Goal: Task Accomplishment & Management: Use online tool/utility

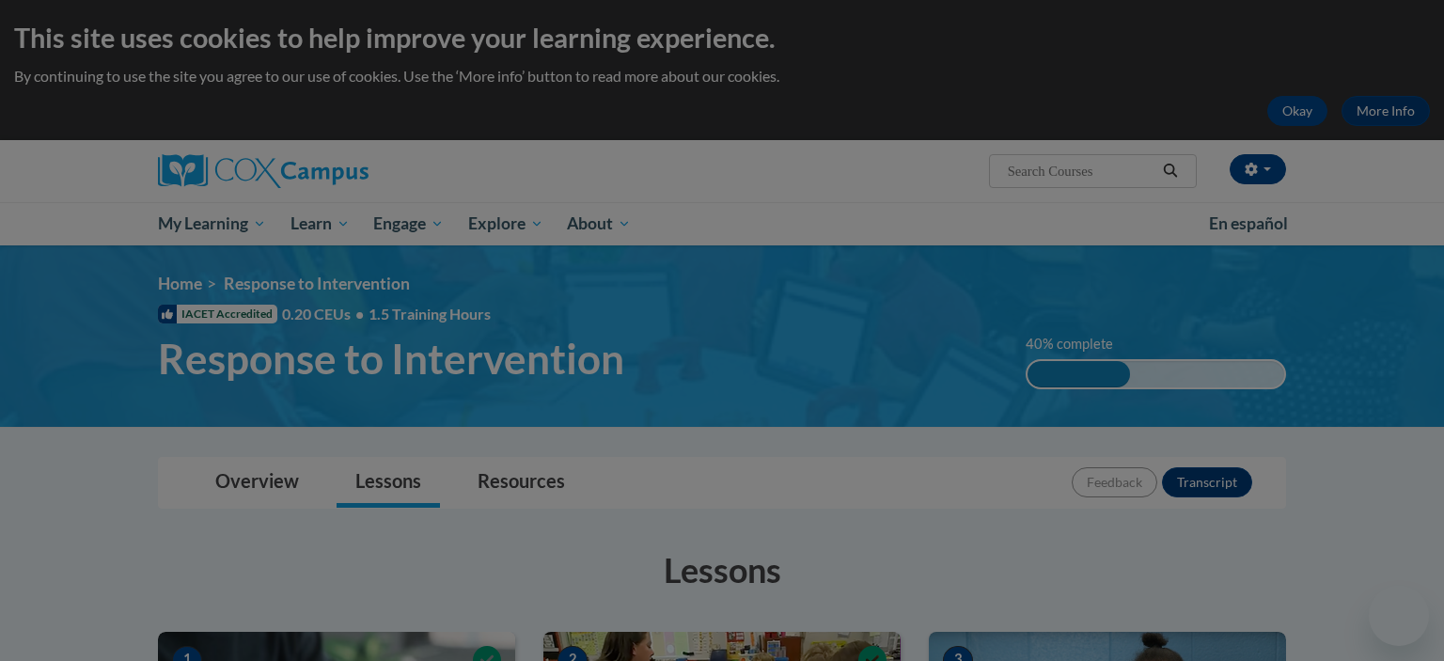
scroll to position [620, 0]
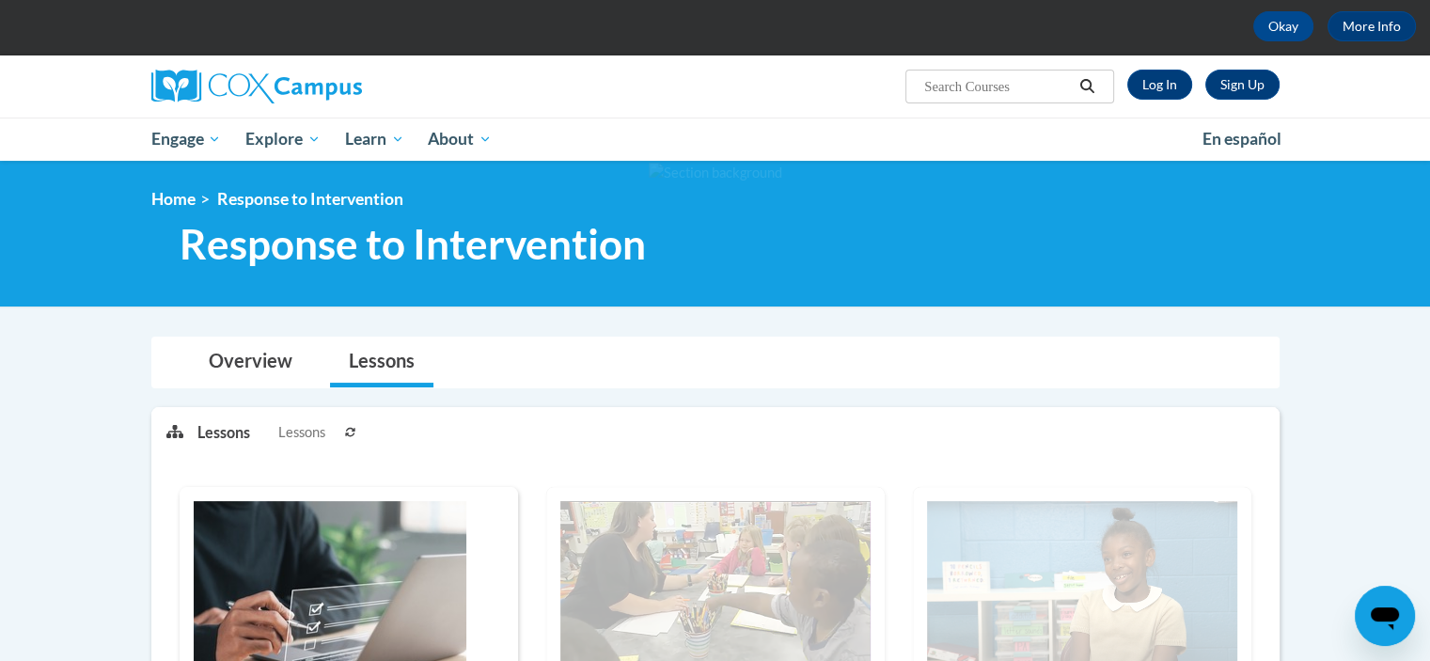
scroll to position [83, 0]
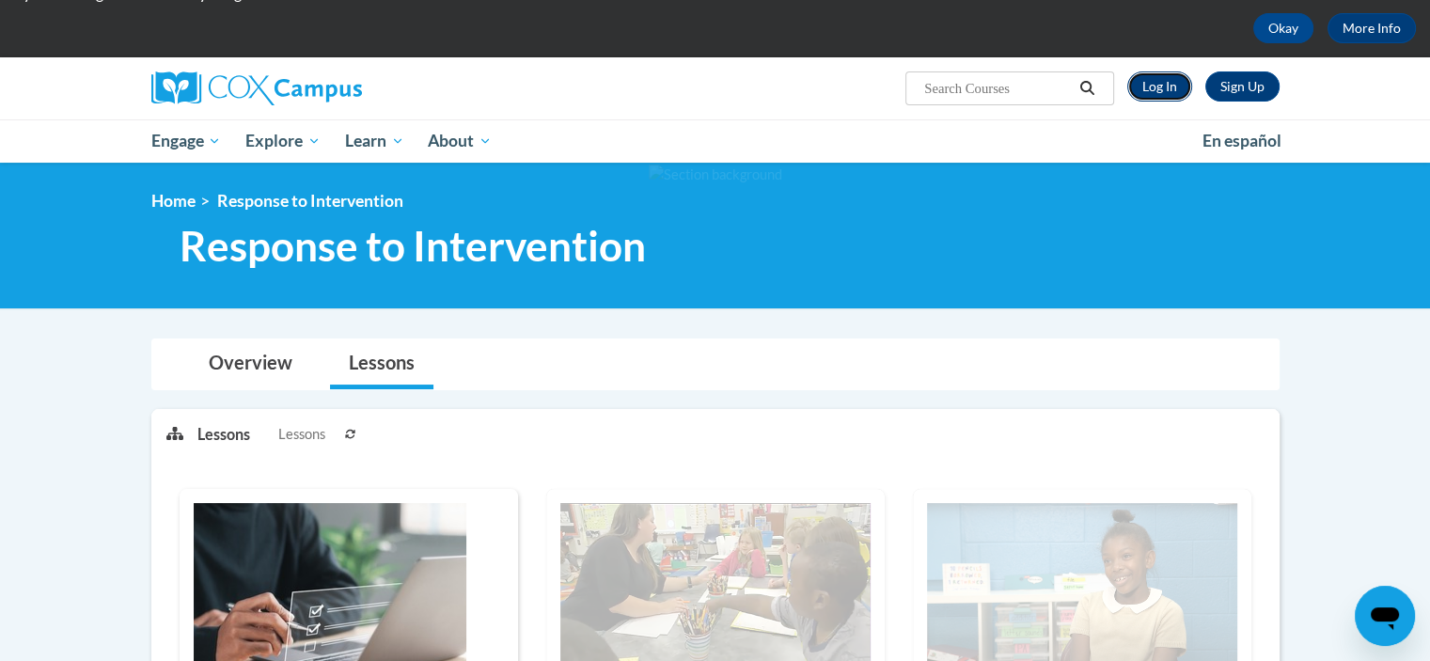
click at [1154, 89] on link "Log In" at bounding box center [1159, 86] width 65 height 30
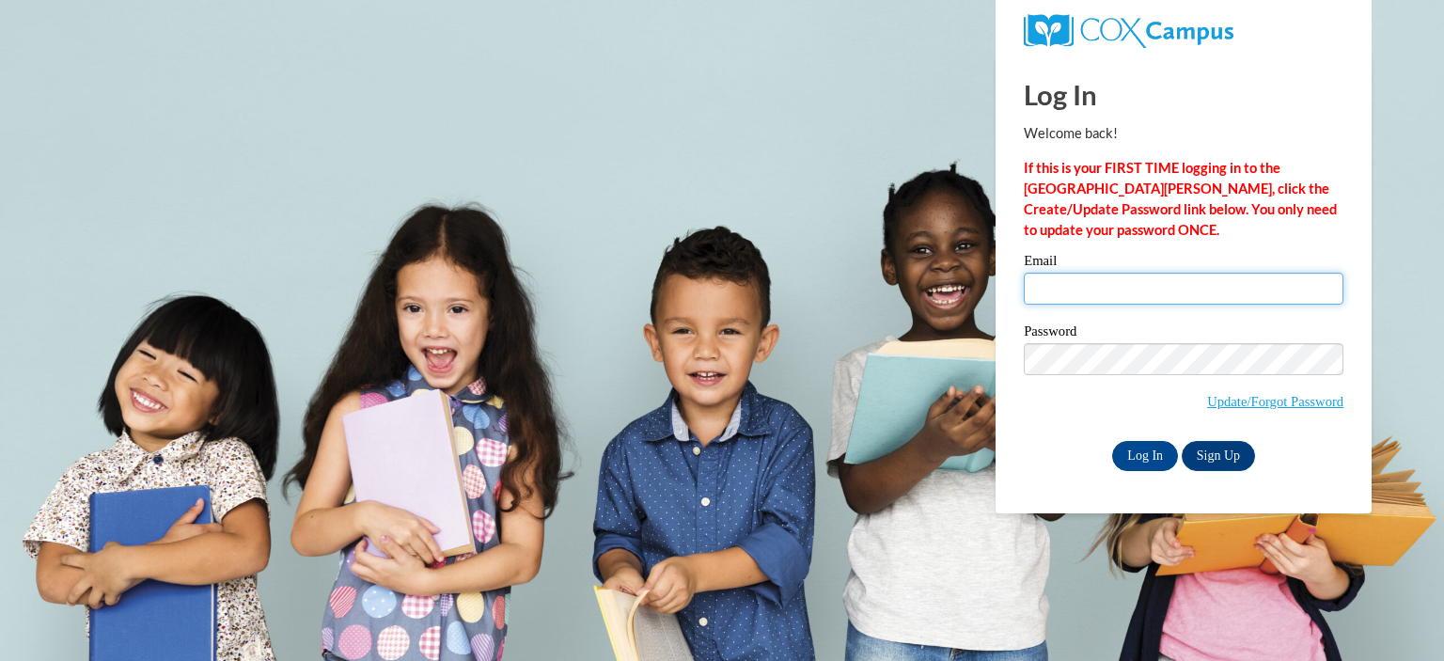
click at [1116, 287] on input "Email" at bounding box center [1184, 289] width 320 height 32
type input "anchadwick@valdosta.edu"
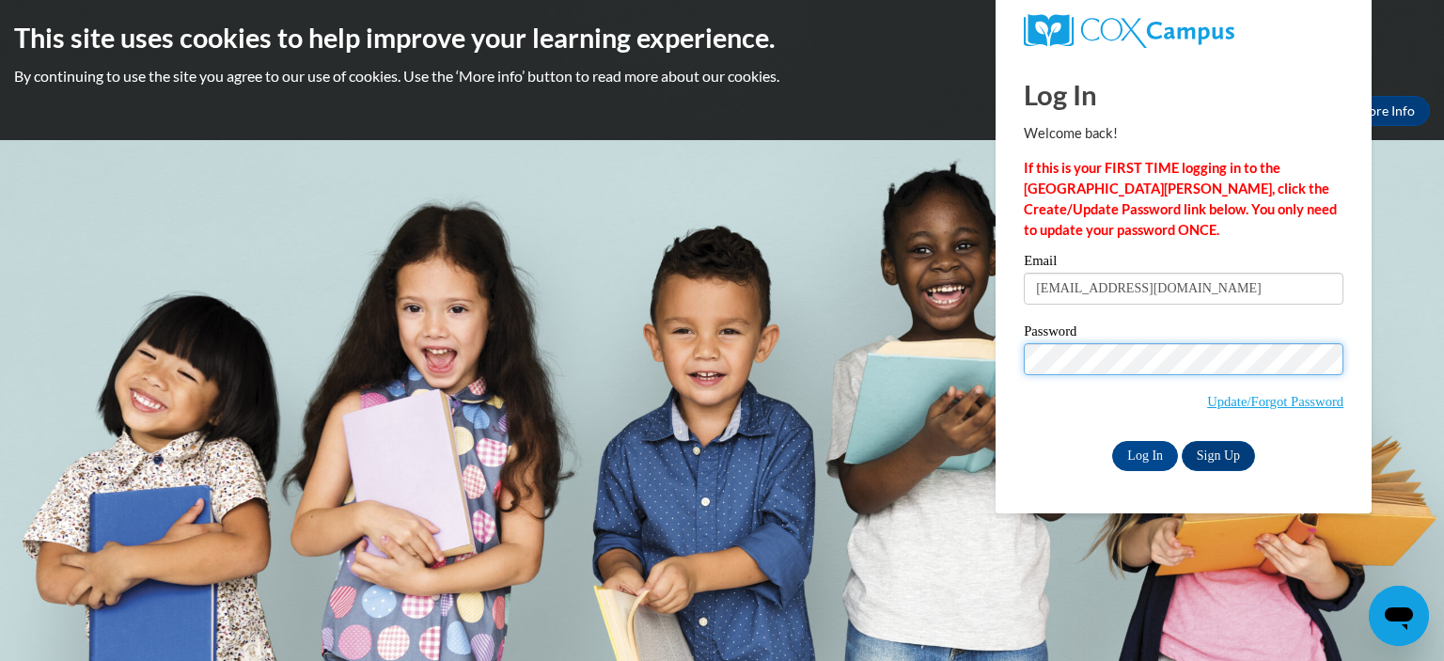
click at [1112, 441] on input "Log In" at bounding box center [1145, 456] width 66 height 30
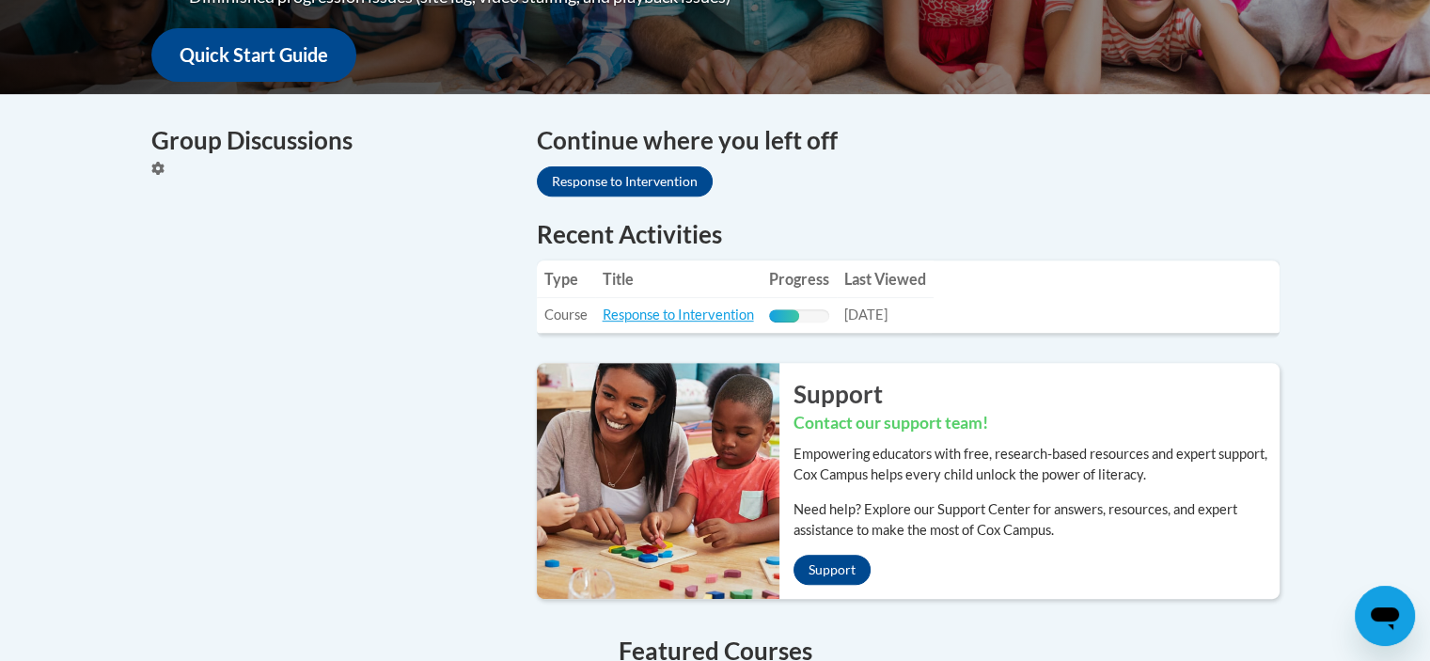
scroll to position [707, 0]
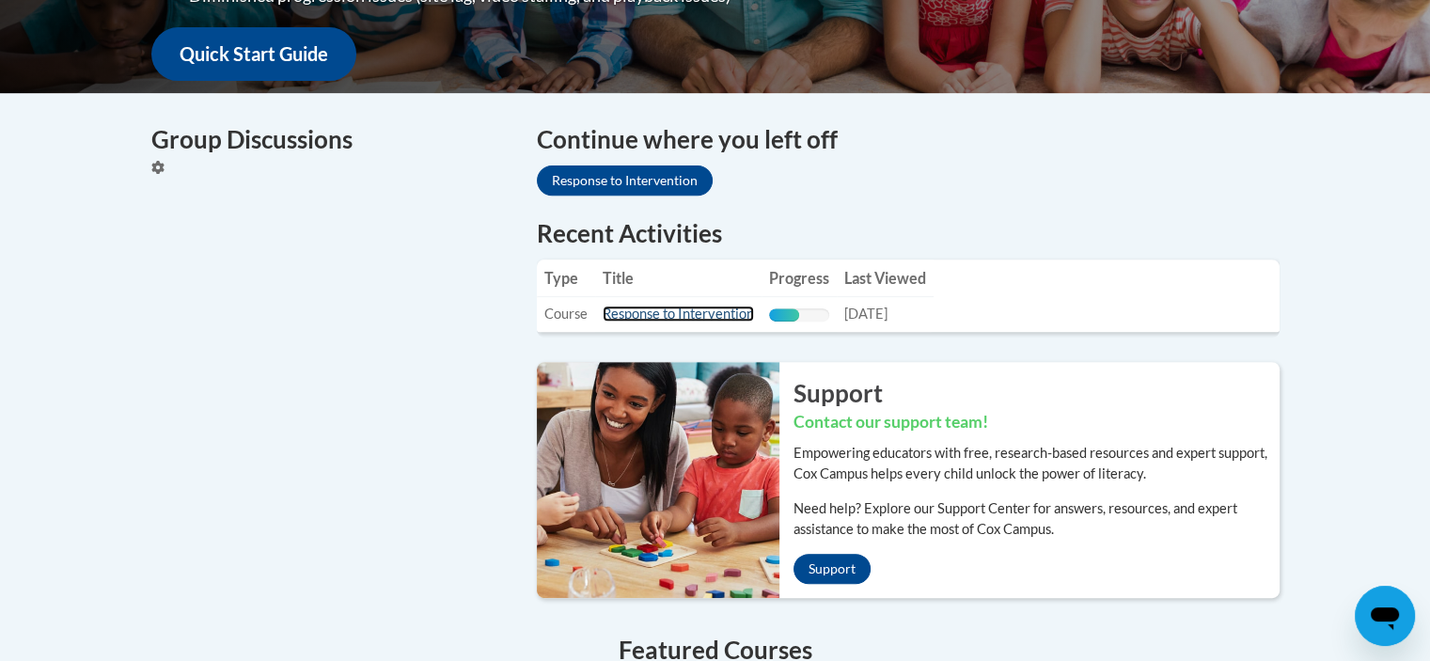
click at [719, 319] on link "Response to Intervention" at bounding box center [678, 314] width 151 height 16
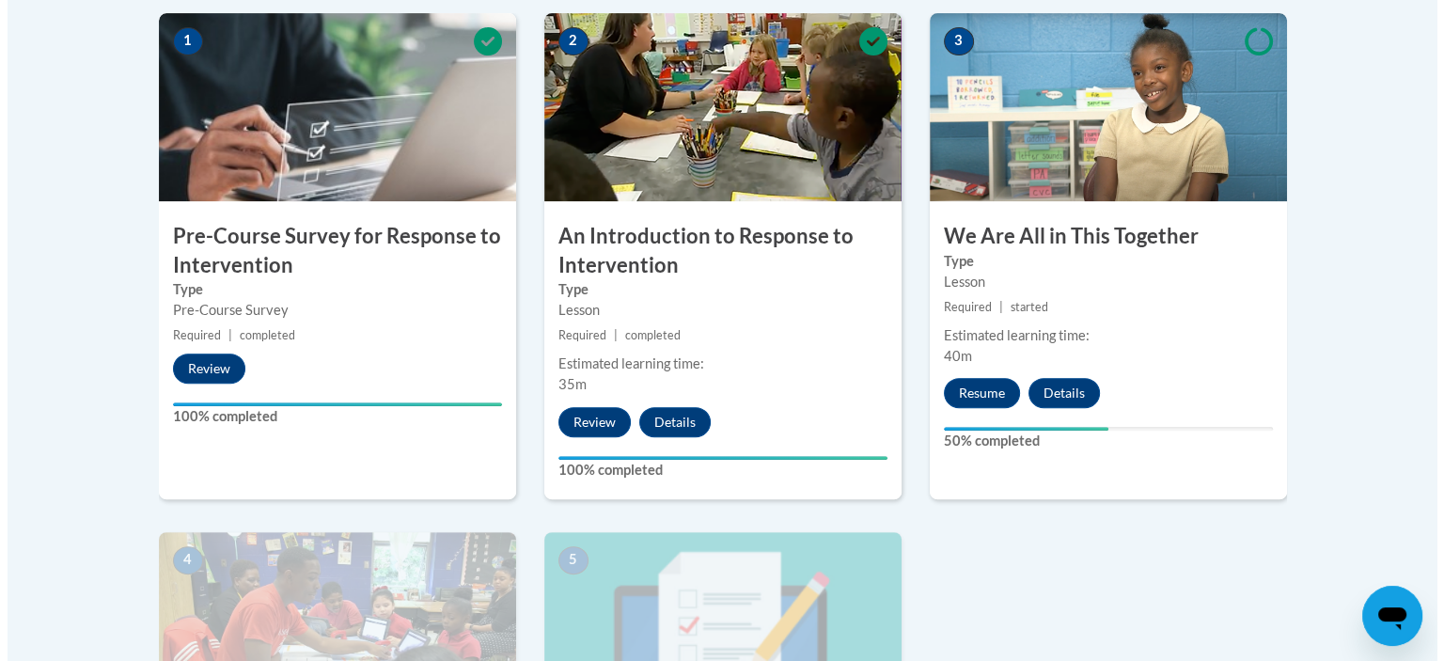
scroll to position [637, 0]
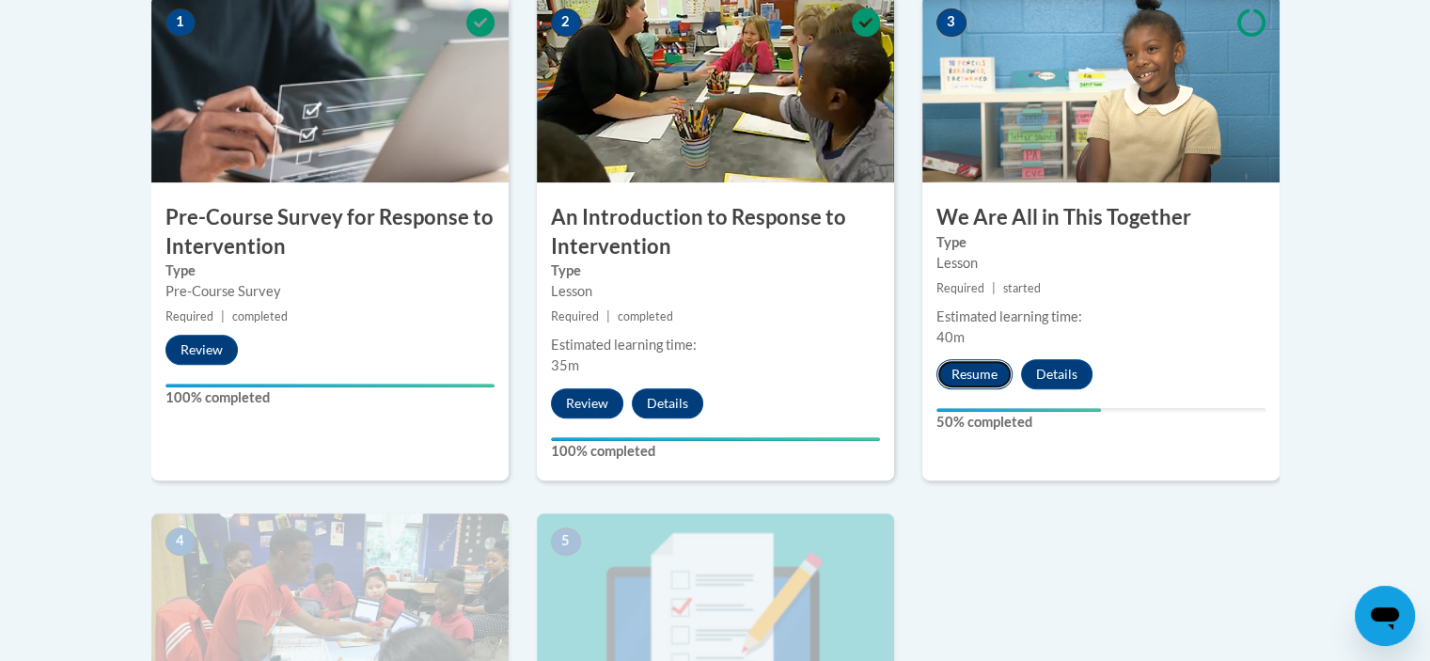
click at [980, 368] on button "Resume" at bounding box center [974, 374] width 76 height 30
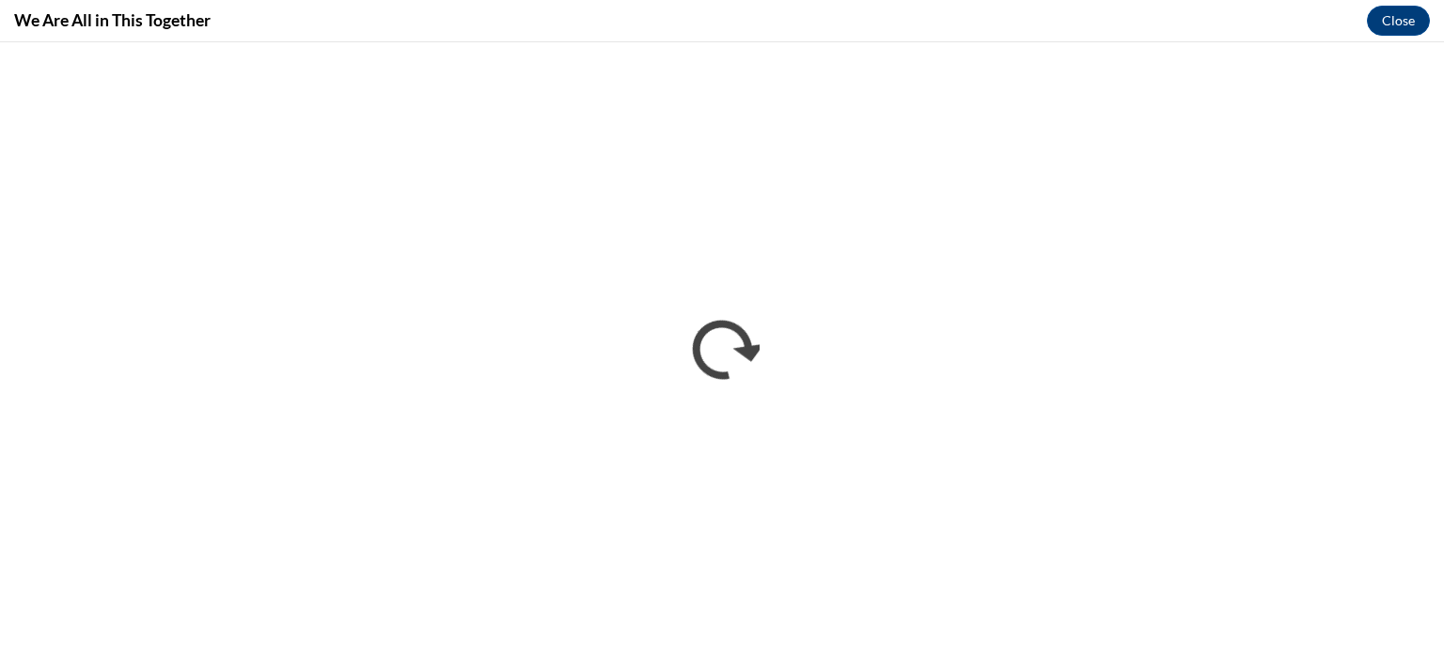
scroll to position [0, 0]
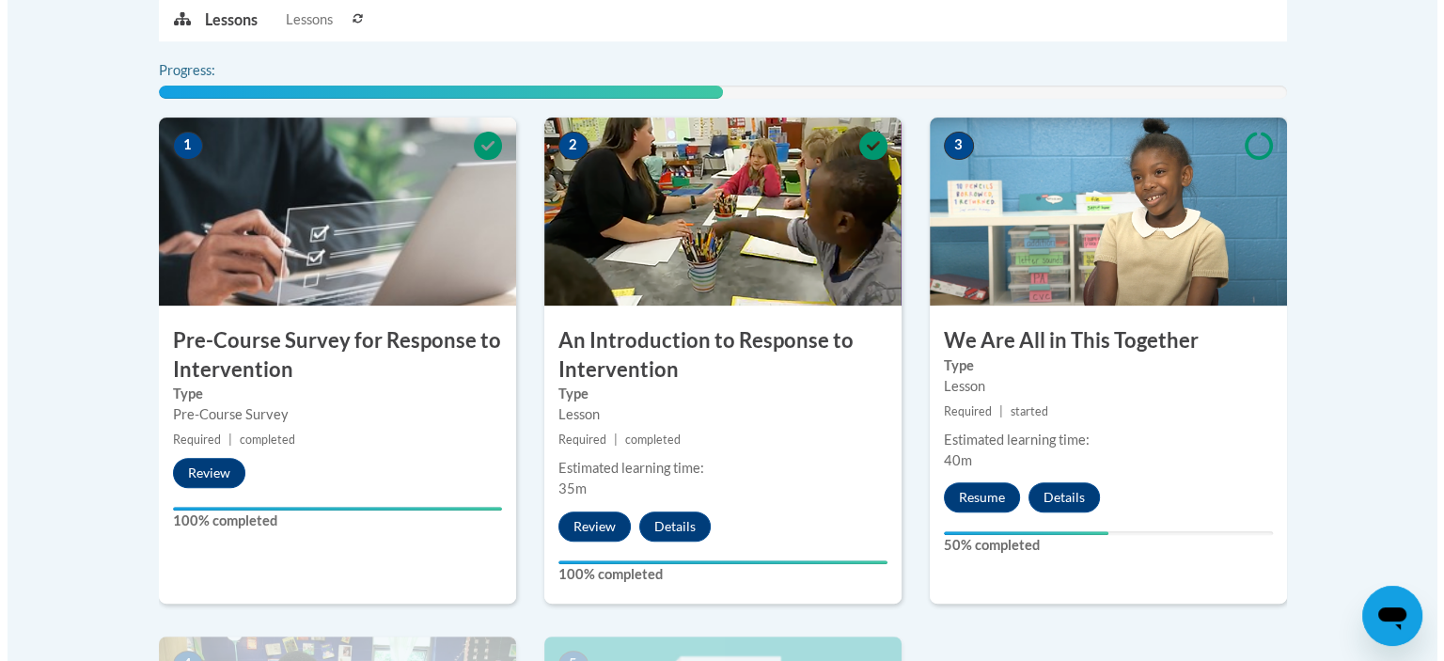
scroll to position [515, 0]
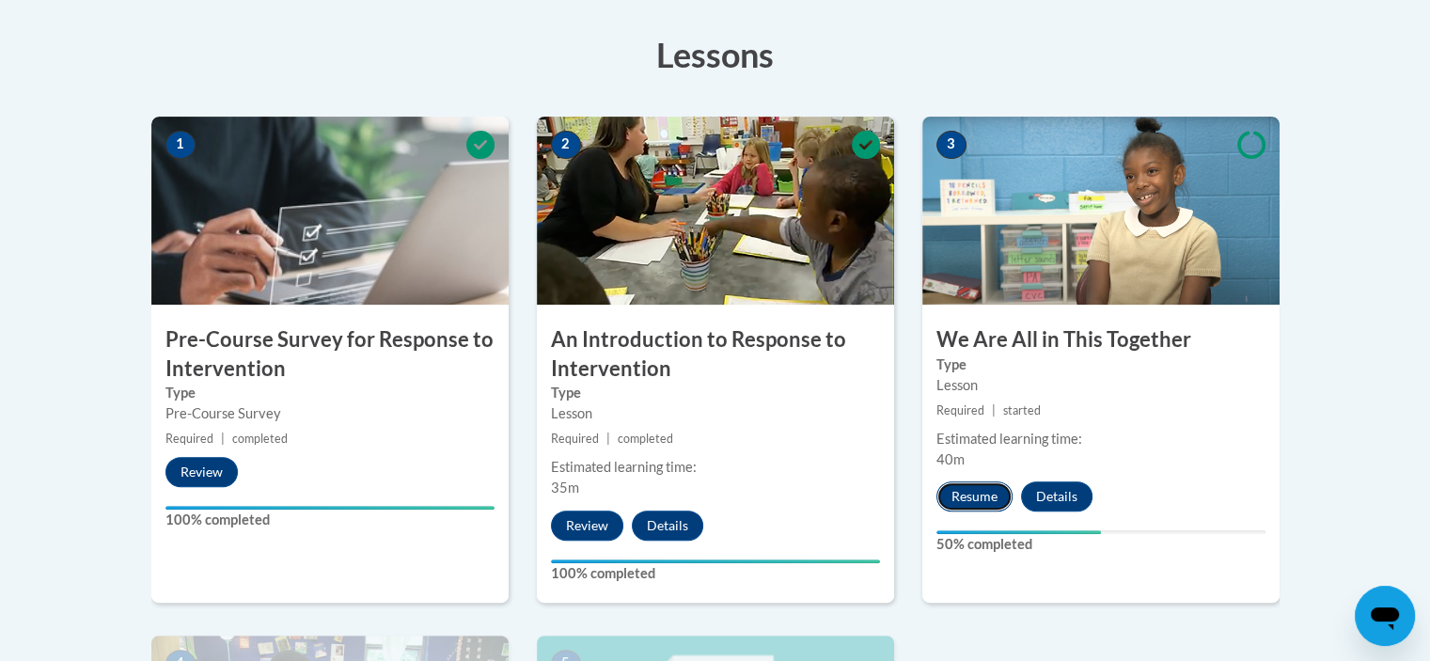
click at [1000, 495] on button "Resume" at bounding box center [974, 496] width 76 height 30
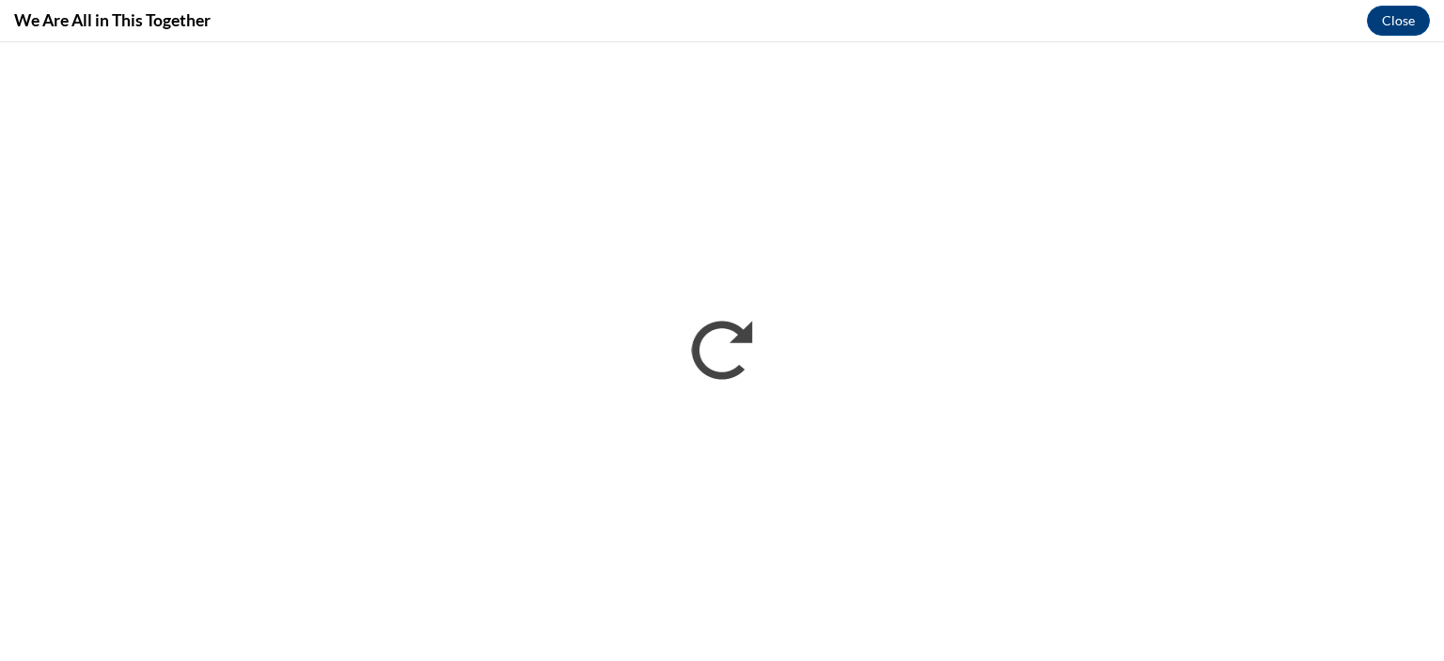
scroll to position [0, 0]
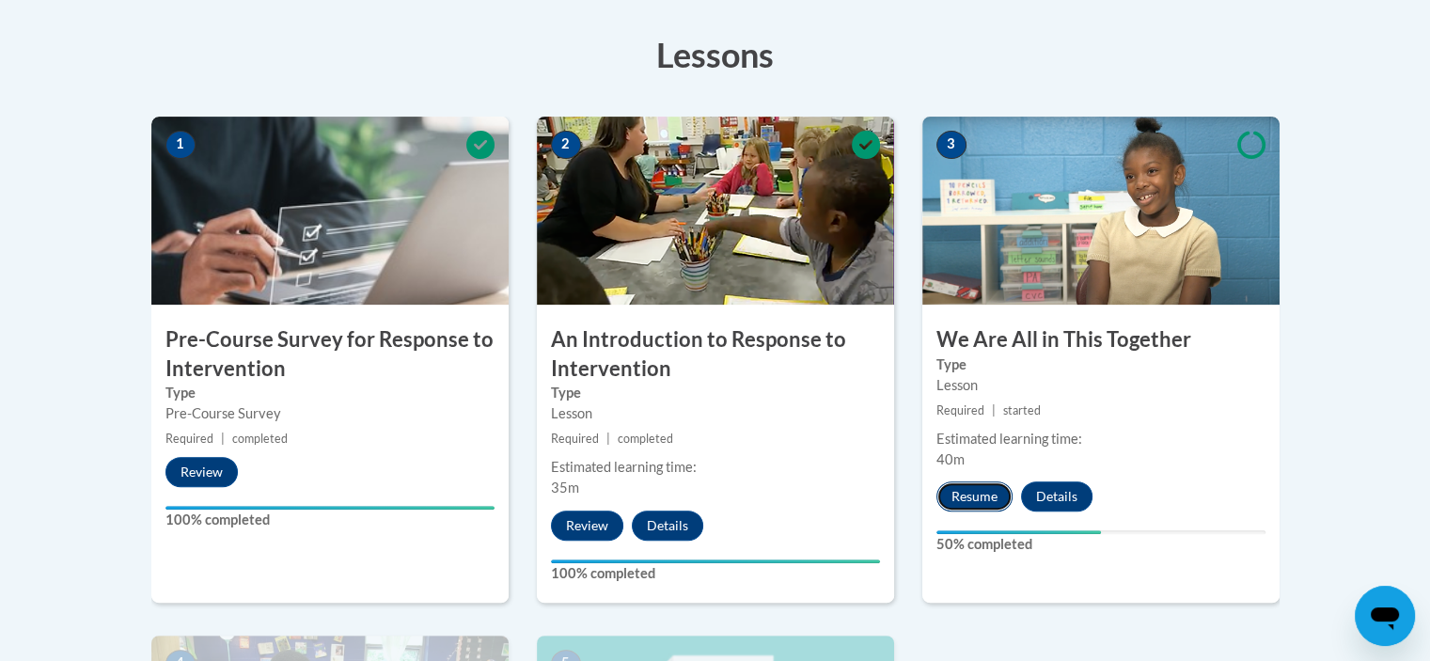
click at [955, 488] on button "Resume" at bounding box center [974, 496] width 76 height 30
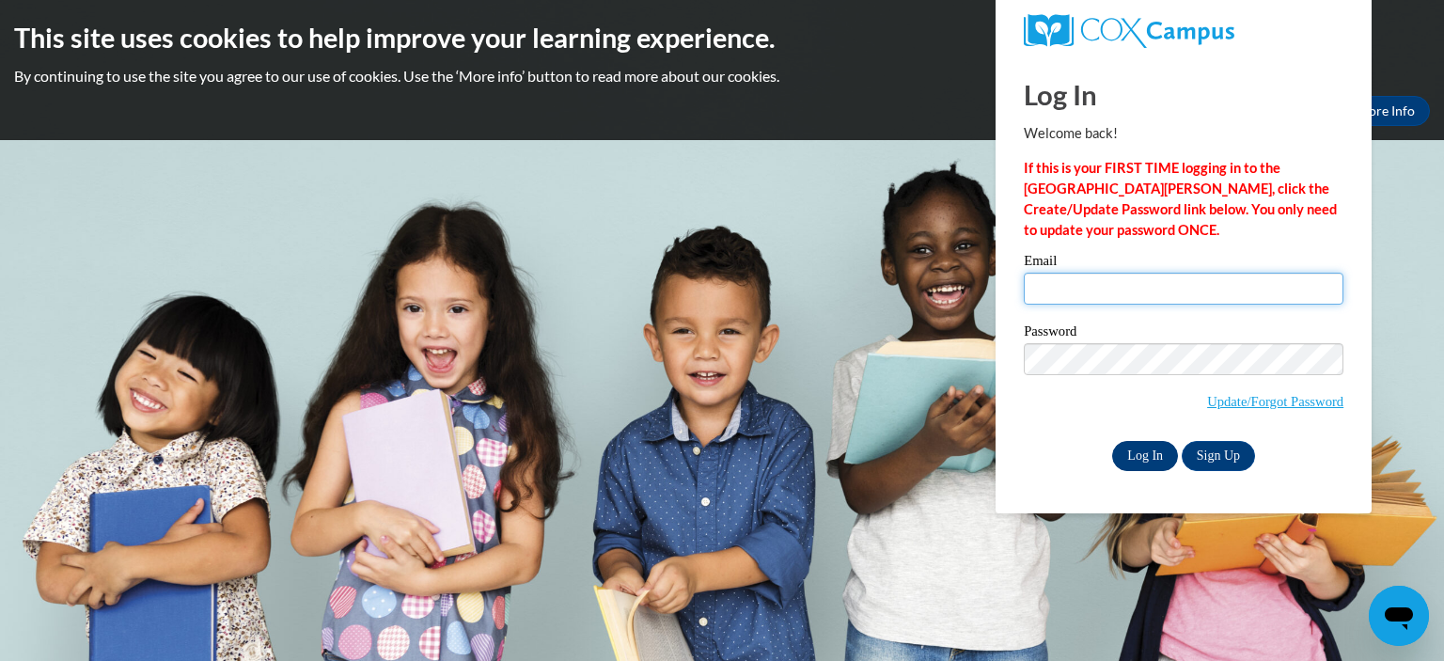
type input "[EMAIL_ADDRESS][DOMAIN_NAME]"
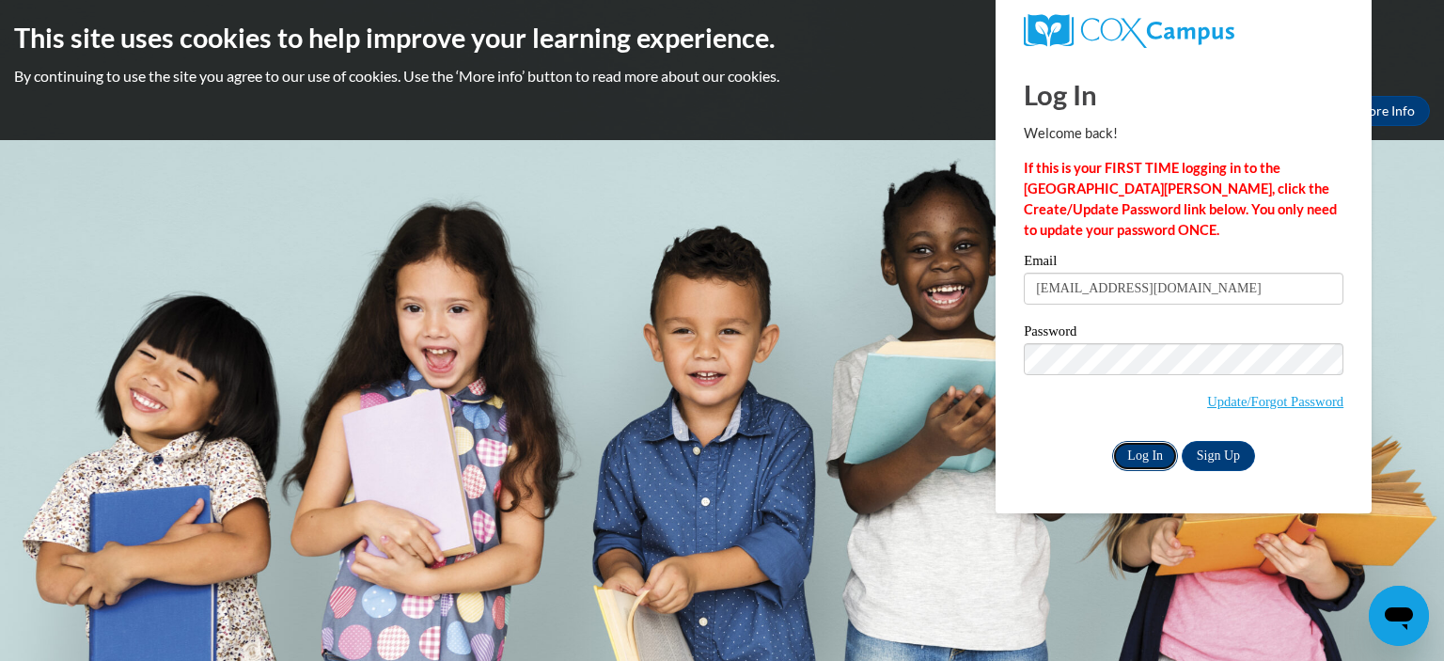
click at [1139, 452] on input "Log In" at bounding box center [1145, 456] width 66 height 30
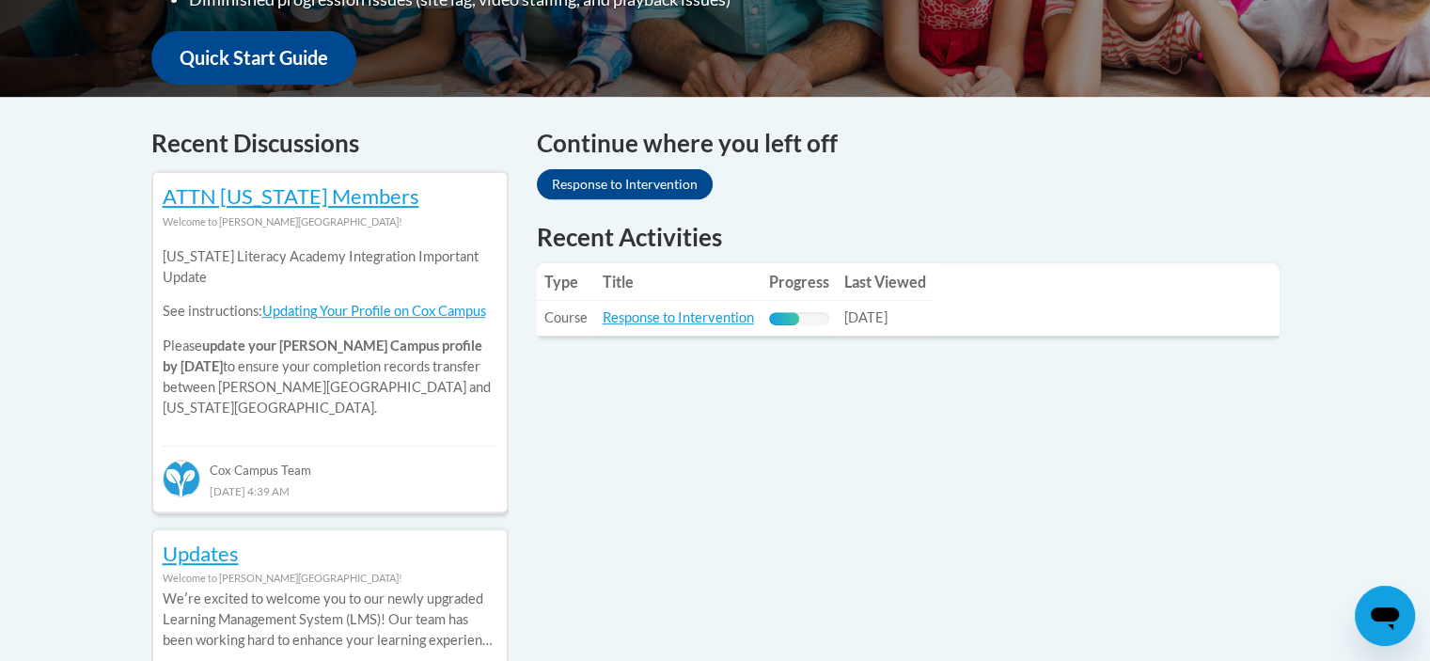
scroll to position [717, 0]
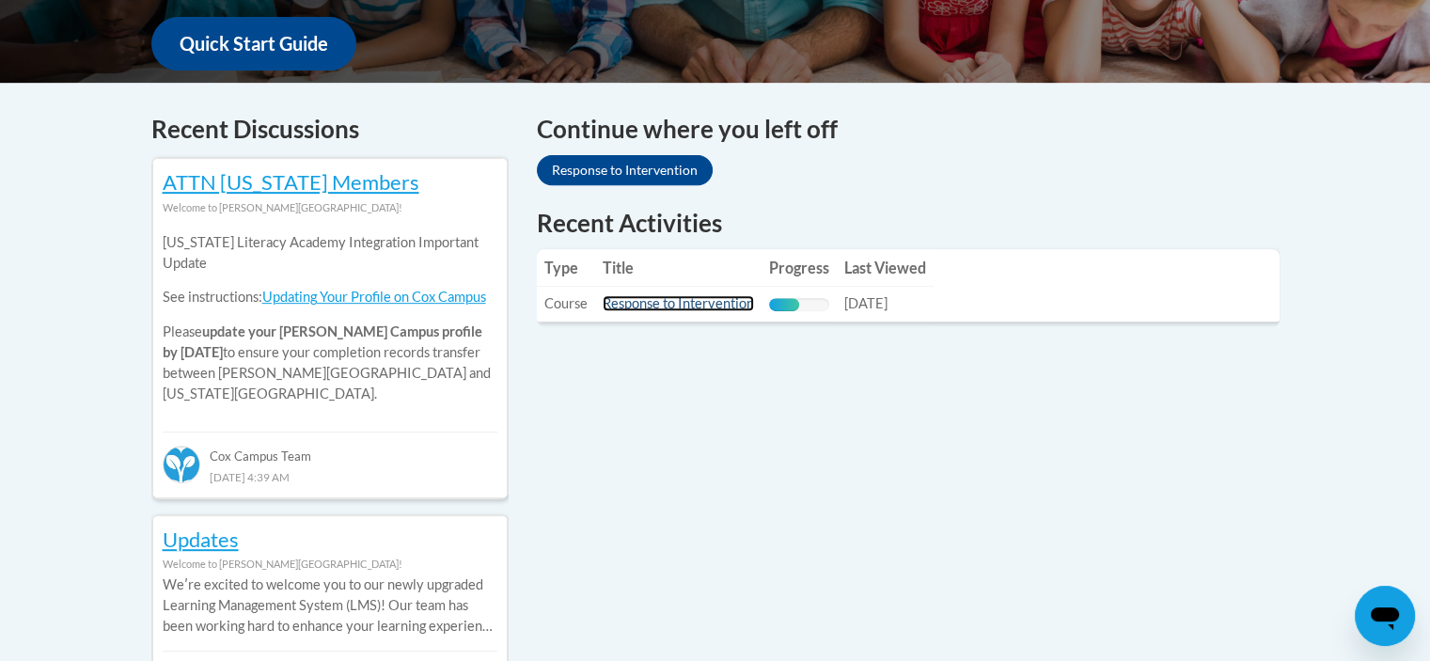
click at [714, 300] on link "Response to Intervention" at bounding box center [678, 303] width 151 height 16
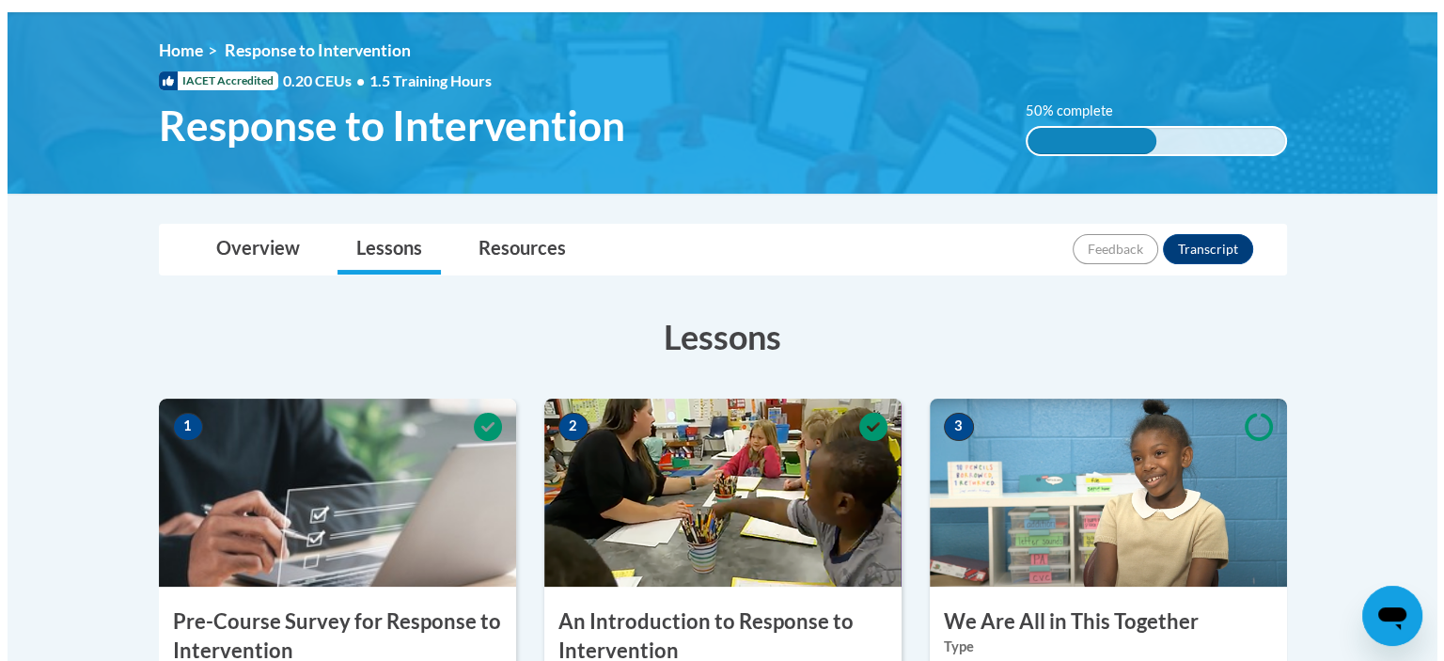
scroll to position [521, 0]
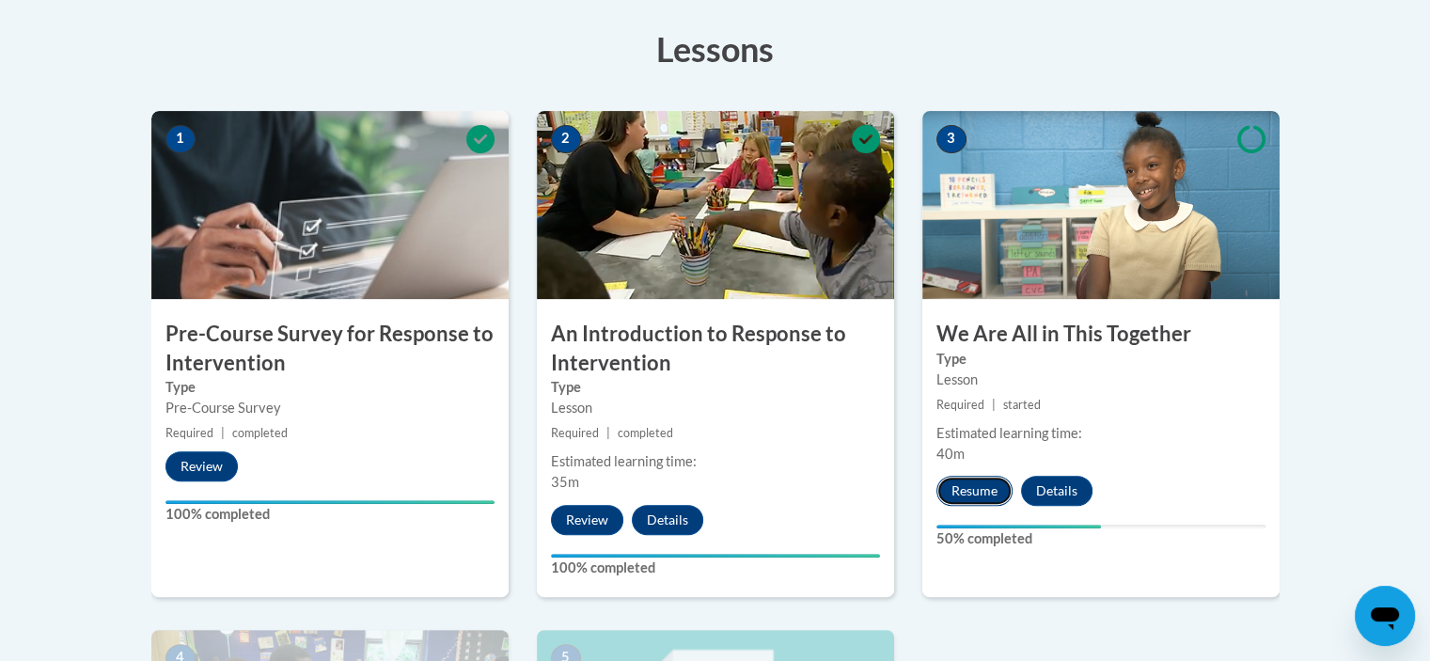
click at [972, 484] on button "Resume" at bounding box center [974, 491] width 76 height 30
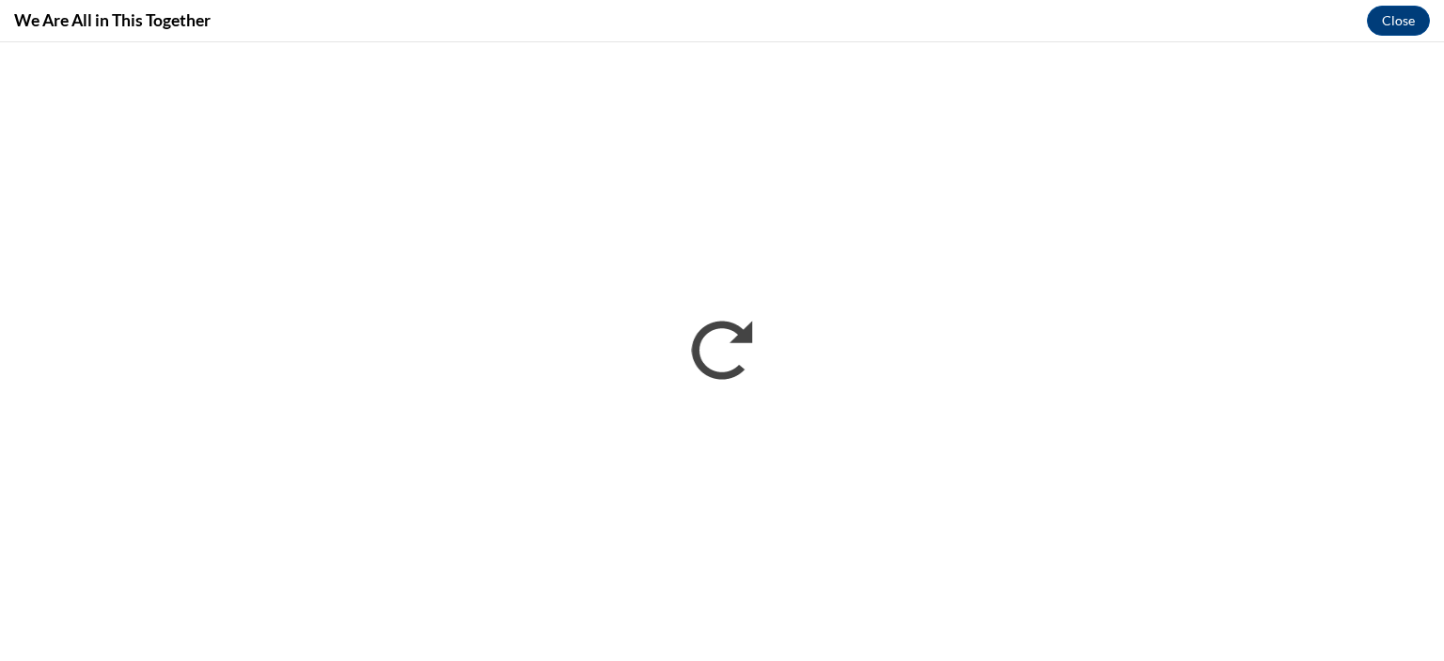
scroll to position [0, 0]
